Goal: Find specific page/section: Find specific page/section

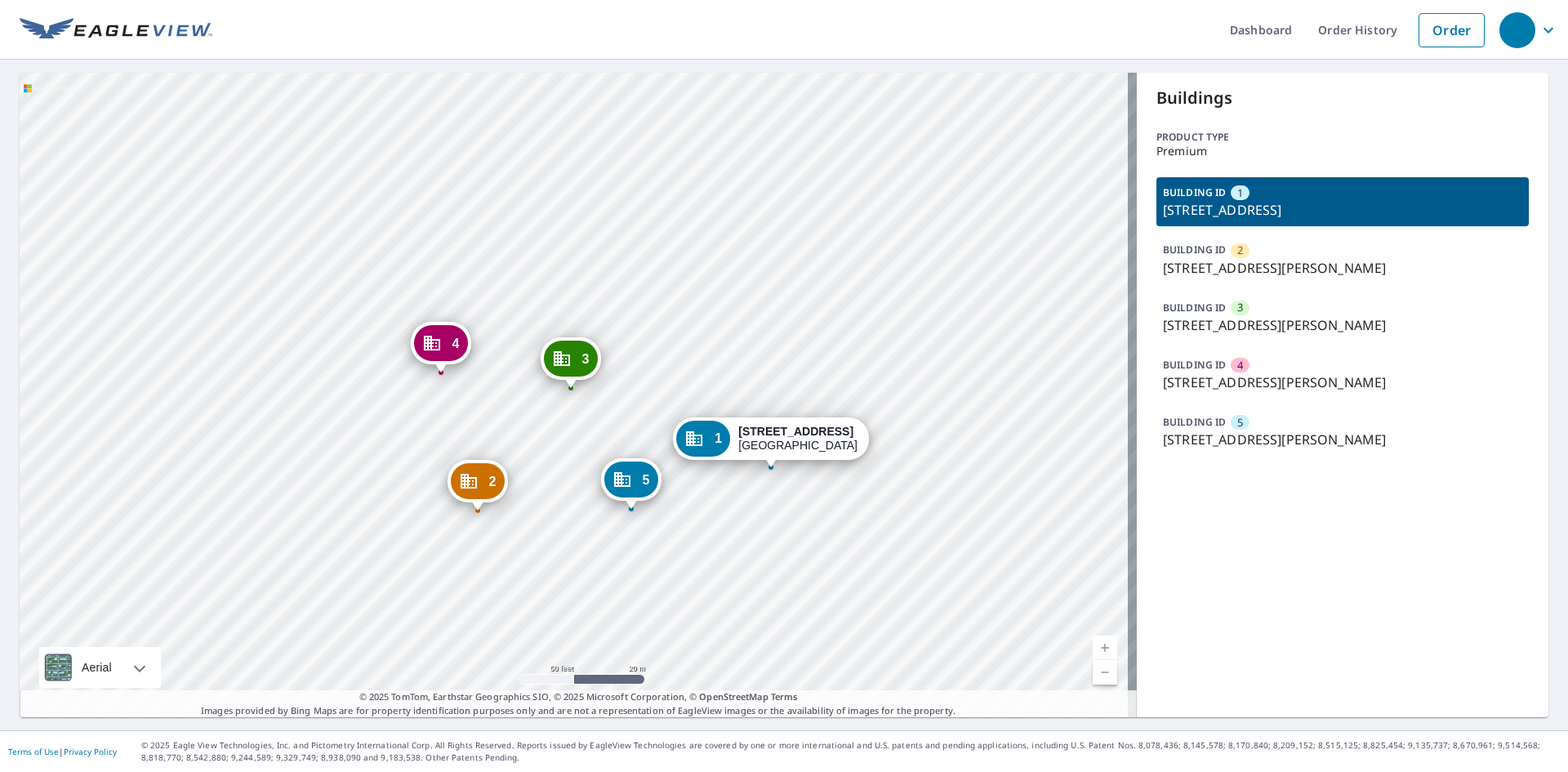
drag, startPoint x: 655, startPoint y: 412, endPoint x: 650, endPoint y: 403, distance: 10.3
click at [650, 403] on div "2 3728 Saint Martins Pl Cincinnati, OH 45211 3 3729 Harding Ave Cincinnati, OH …" at bounding box center [578, 395] width 1117 height 644
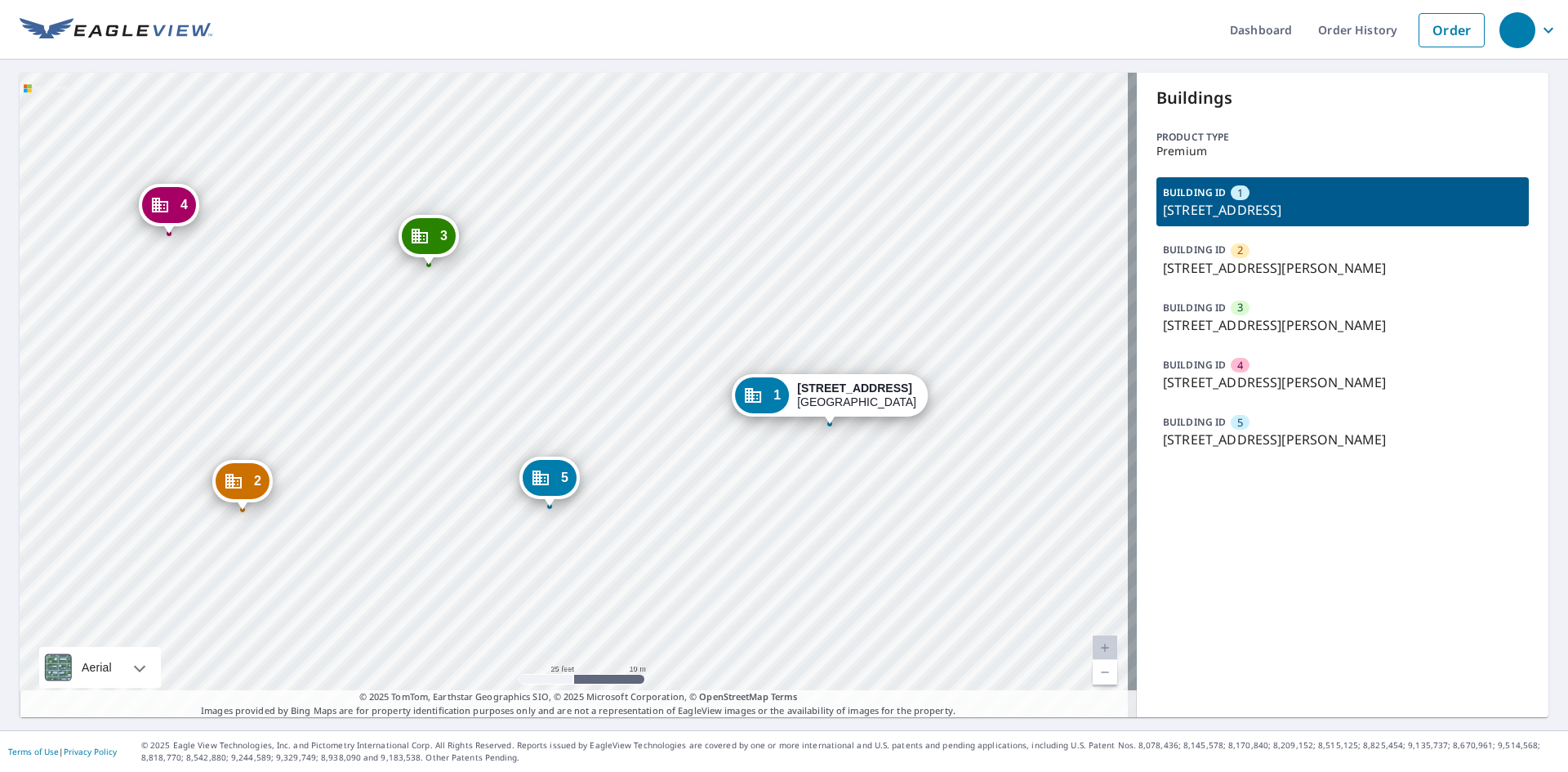
click at [792, 508] on div "2 3728 Saint Martins Pl Cincinnati, OH 45211 3 3729 Harding Ave Cincinnati, OH …" at bounding box center [578, 395] width 1117 height 644
click at [316, 4] on ul "Dashboard Order History Order" at bounding box center [852, 29] width 1280 height 59
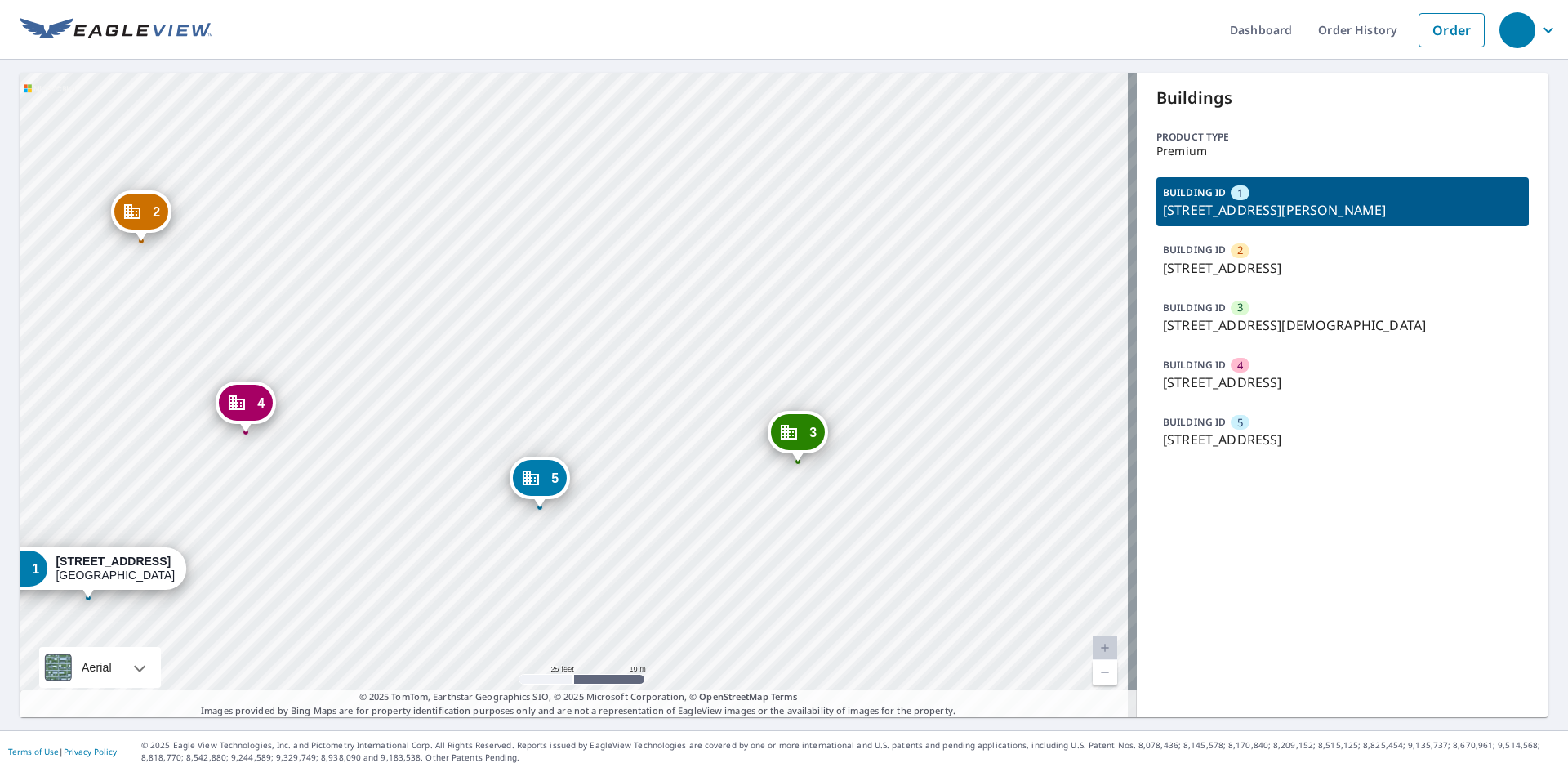
click at [600, 497] on div "2 [STREET_ADDRESS] 3 [STREET_ADDRESS][DEMOGRAPHIC_DATA] 4 [STREET_ADDRESS] 5 [S…" at bounding box center [578, 395] width 1117 height 644
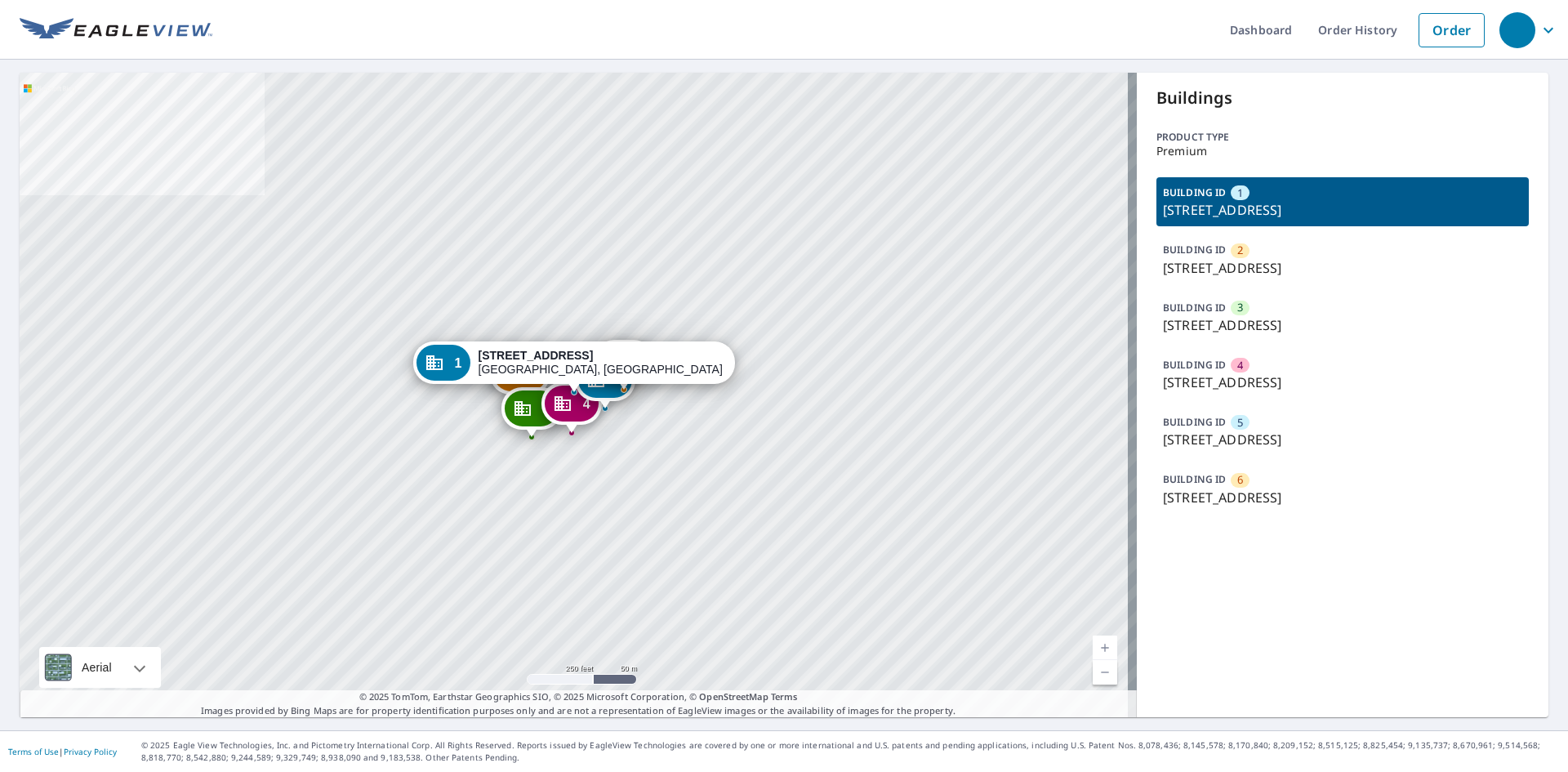
click at [1255, 421] on div "BUILDING ID [GEOGRAPHIC_DATA][STREET_ADDRESS]" at bounding box center [1343, 430] width 373 height 49
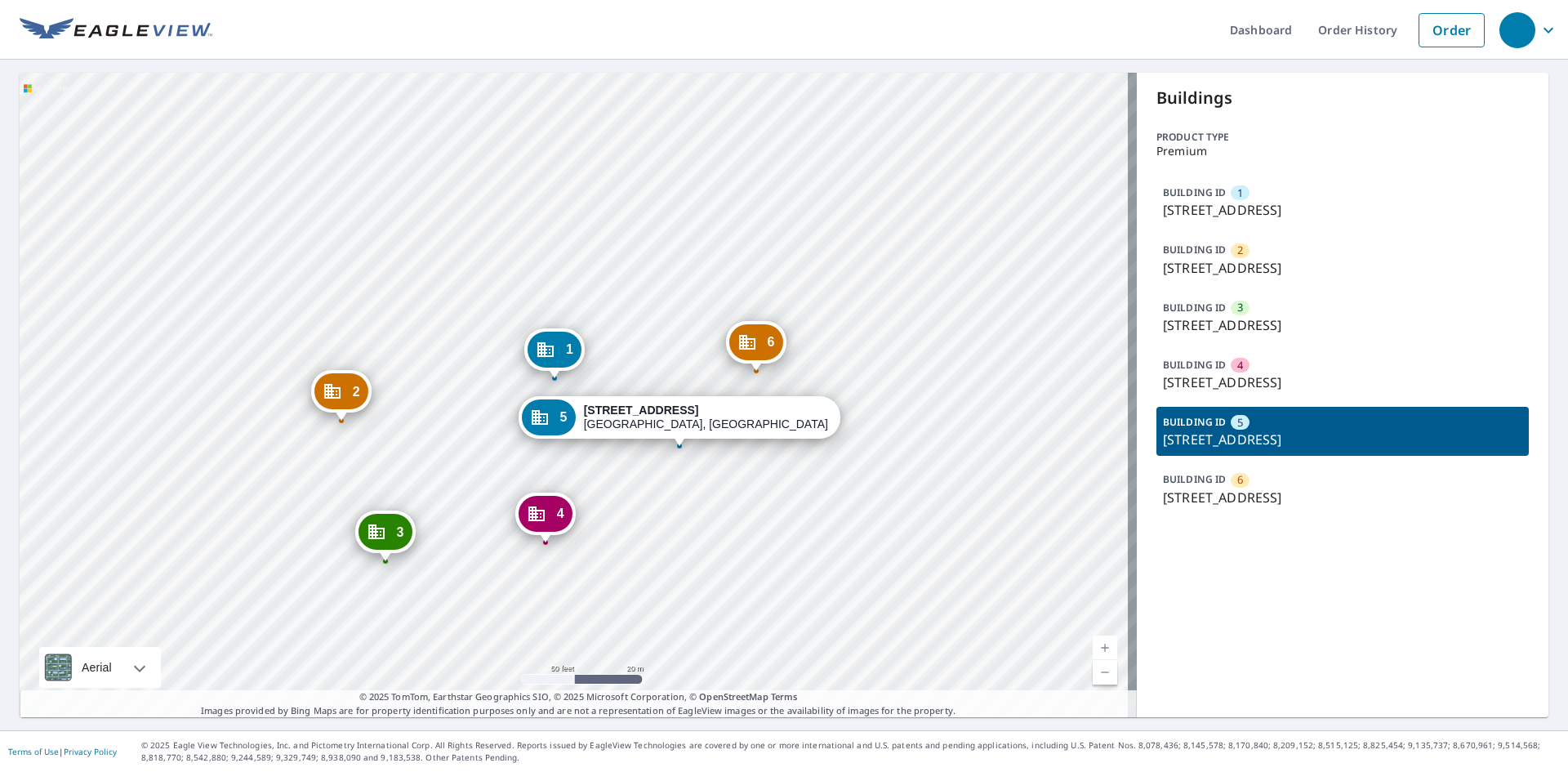
drag, startPoint x: 788, startPoint y: 205, endPoint x: 1060, endPoint y: 210, distance: 272.0
click at [773, 209] on div "1 [STREET_ADDRESS][PERSON_NAME] 2 [STREET_ADDRESS][PERSON_NAME] 3 [STREET_ADDRE…" at bounding box center [578, 395] width 1117 height 644
